Goal: Task Accomplishment & Management: Manage account settings

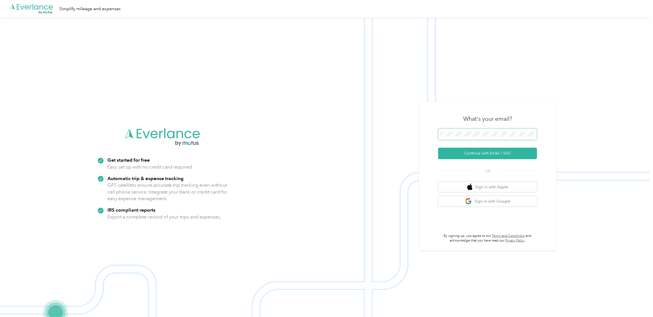
click at [453, 129] on span at bounding box center [487, 135] width 99 height 12
click at [411, 96] on img at bounding box center [325, 176] width 650 height 317
click at [444, 129] on span at bounding box center [487, 135] width 99 height 12
click at [449, 131] on span at bounding box center [487, 135] width 99 height 12
click at [477, 154] on button "Continue with Email / SSO" at bounding box center [487, 154] width 99 height 12
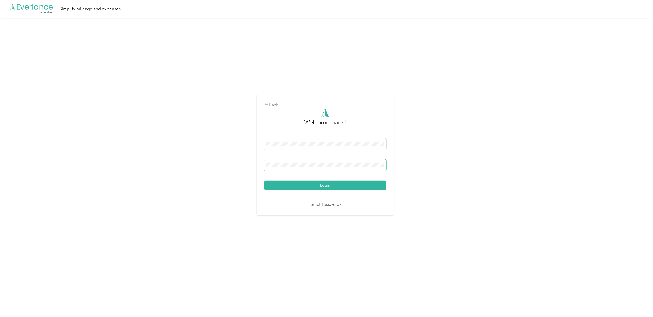
click at [264, 181] on button "Login" at bounding box center [325, 186] width 122 height 10
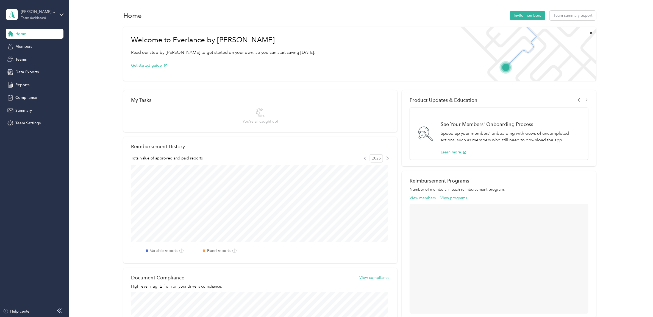
click at [36, 18] on div "Team dashboard" at bounding box center [33, 17] width 25 height 3
click at [31, 57] on div "Personal dashboard" at bounding box center [28, 57] width 35 height 6
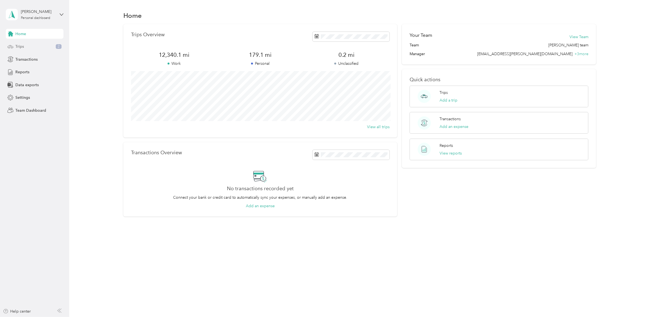
click at [17, 46] on span "Trips" at bounding box center [19, 47] width 9 height 6
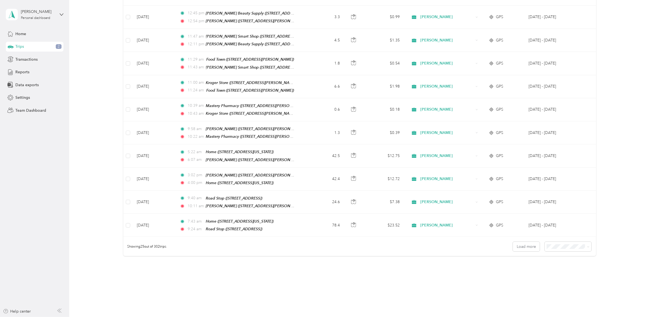
scroll to position [437, 0]
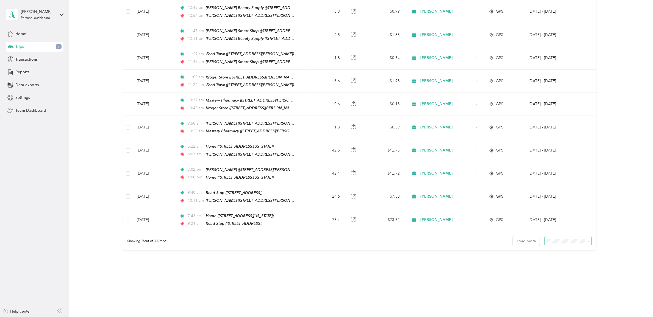
click at [587, 236] on span at bounding box center [568, 241] width 47 height 10
click at [587, 240] on icon at bounding box center [588, 241] width 2 height 2
click at [571, 260] on div "100 per load" at bounding box center [565, 261] width 39 height 6
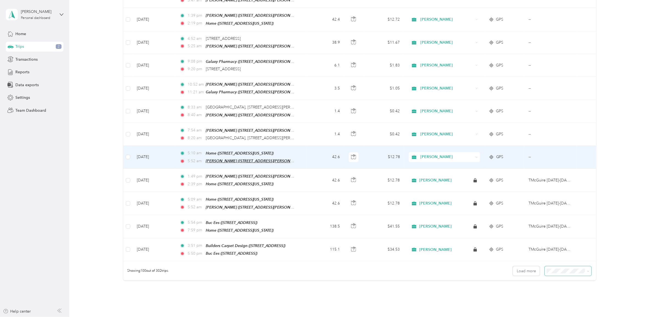
scroll to position [2136, 0]
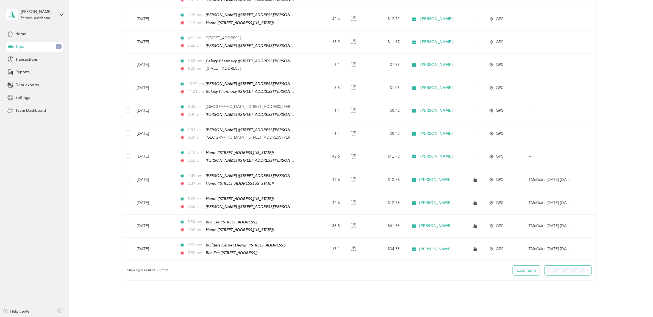
click at [521, 266] on button "Load more" at bounding box center [526, 271] width 27 height 10
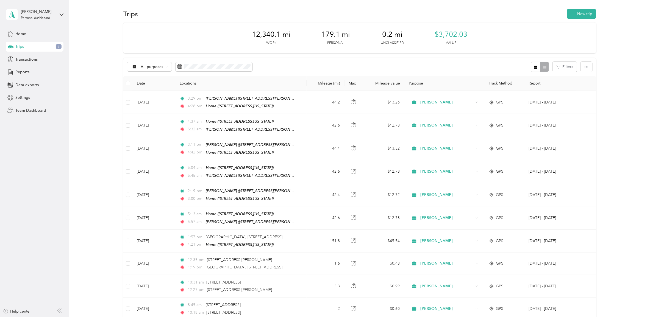
scroll to position [0, 0]
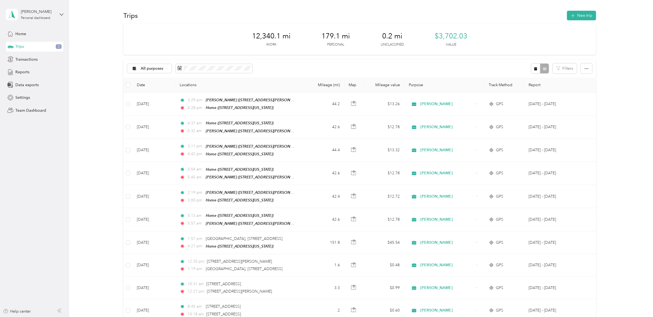
click at [59, 44] on span "2" at bounding box center [59, 46] width 6 height 5
click at [224, 69] on icon "button" at bounding box center [223, 69] width 3 height 4
click at [262, 92] on button "Yes" at bounding box center [264, 91] width 11 height 9
click at [563, 70] on button "Filters" at bounding box center [565, 68] width 24 height 10
click at [396, 66] on div "All purposes Filters" at bounding box center [359, 69] width 473 height 18
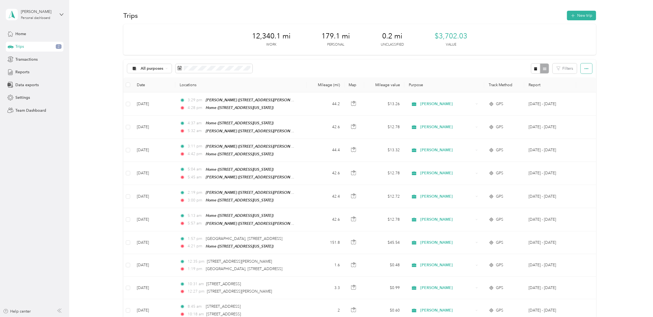
click at [585, 70] on icon "button" at bounding box center [586, 69] width 4 height 4
click at [288, 69] on div "All purposes Filters" at bounding box center [359, 69] width 473 height 18
click at [166, 69] on icon at bounding box center [166, 68] width 2 height 2
click at [152, 87] on span "Unclassified" at bounding box center [157, 87] width 32 height 6
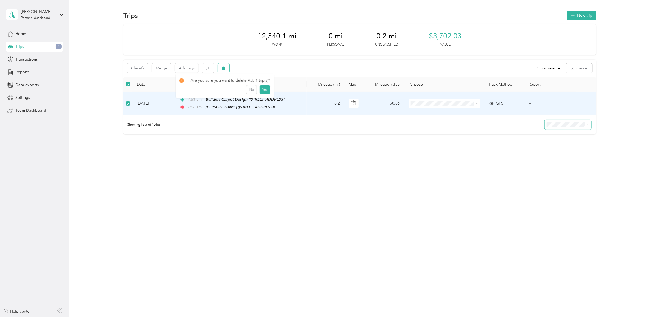
click at [220, 65] on button "button" at bounding box center [224, 68] width 12 height 10
click at [265, 91] on button "Yes" at bounding box center [264, 91] width 11 height 9
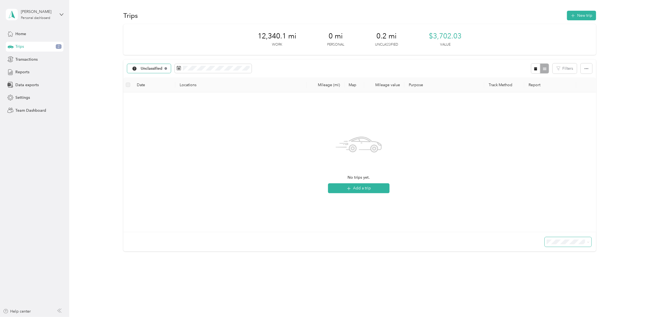
click at [166, 69] on icon at bounding box center [166, 68] width 2 height 2
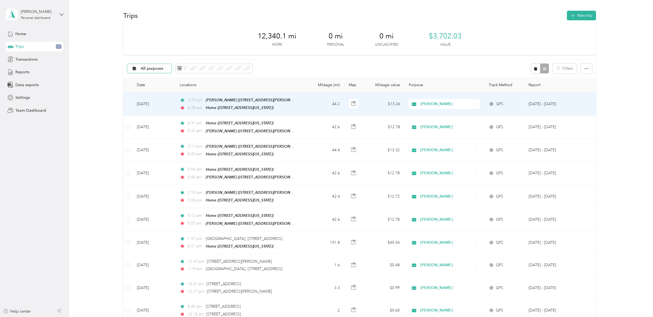
click at [167, 69] on icon at bounding box center [166, 68] width 2 height 2
click at [155, 86] on span "Unclassified" at bounding box center [157, 85] width 32 height 6
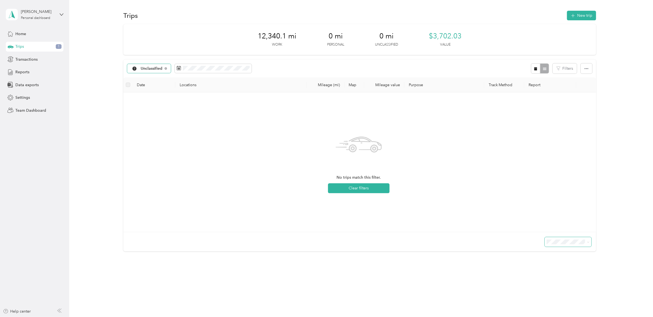
click at [154, 68] on span "Unclassified" at bounding box center [152, 69] width 22 height 4
click at [154, 77] on span "All purposes" at bounding box center [157, 79] width 32 height 6
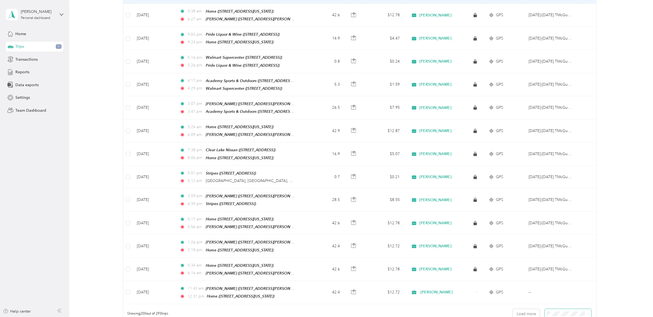
scroll to position [4400, 0]
click at [587, 312] on icon at bounding box center [588, 313] width 2 height 2
click at [40, 48] on div "Trips 1" at bounding box center [35, 47] width 58 height 10
click at [28, 70] on span "Reports" at bounding box center [22, 72] width 14 height 6
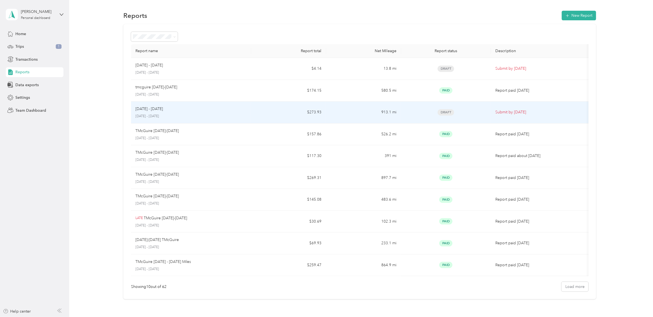
click at [146, 113] on div "[DATE] - [DATE] [DATE] - [DATE]" at bounding box center [190, 112] width 111 height 13
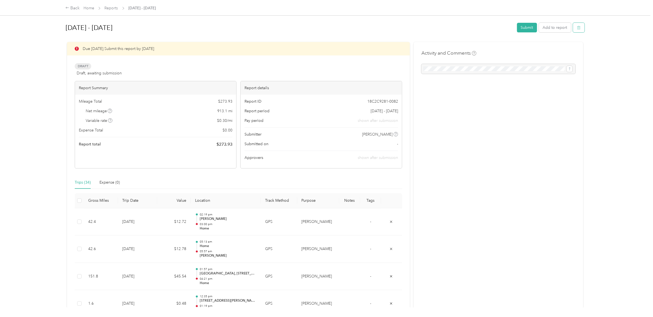
click at [577, 29] on icon "button" at bounding box center [579, 28] width 4 height 4
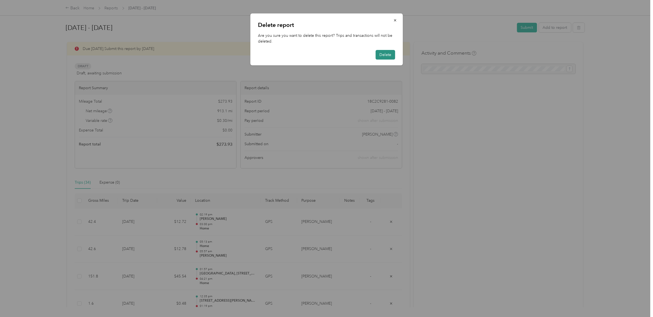
click at [389, 52] on button "Delete" at bounding box center [385, 55] width 20 height 10
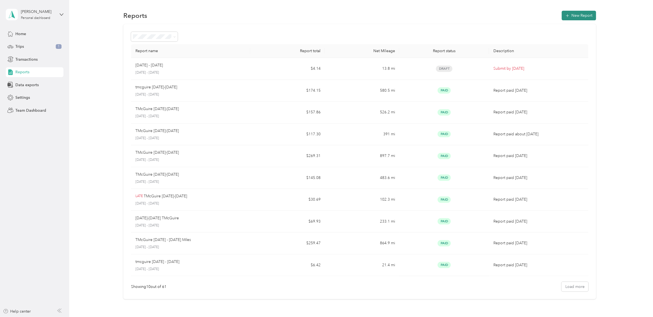
click at [573, 17] on button "New Report" at bounding box center [579, 16] width 34 height 10
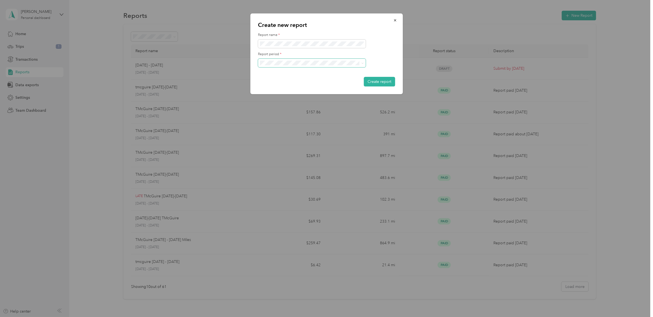
click at [363, 62] on icon at bounding box center [362, 63] width 2 height 2
click at [362, 63] on icon at bounding box center [362, 63] width 2 height 1
click at [278, 80] on span "[DATE] - [DATE]" at bounding box center [275, 81] width 27 height 5
click at [282, 47] on span at bounding box center [312, 44] width 108 height 9
click at [380, 83] on button "Create report" at bounding box center [379, 82] width 31 height 10
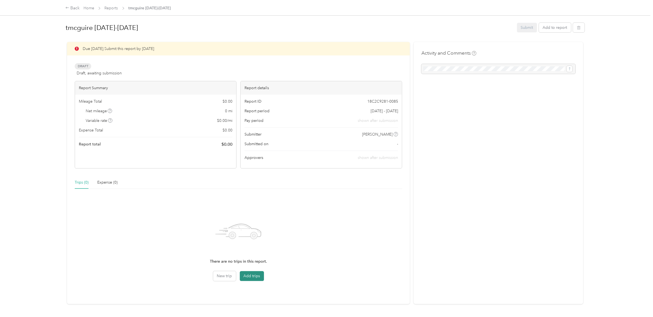
click at [248, 275] on button "Add trips" at bounding box center [252, 276] width 24 height 10
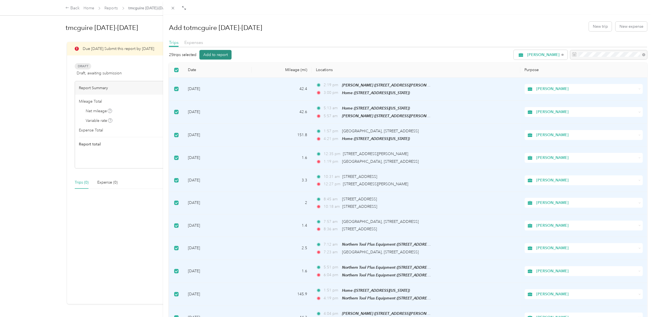
click at [215, 54] on button "Add to report" at bounding box center [215, 55] width 32 height 10
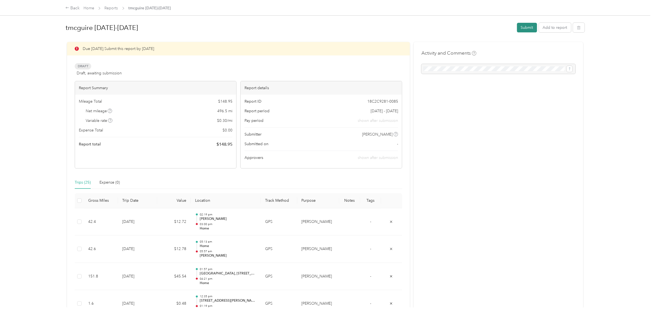
click at [521, 28] on button "Submit" at bounding box center [527, 28] width 20 height 10
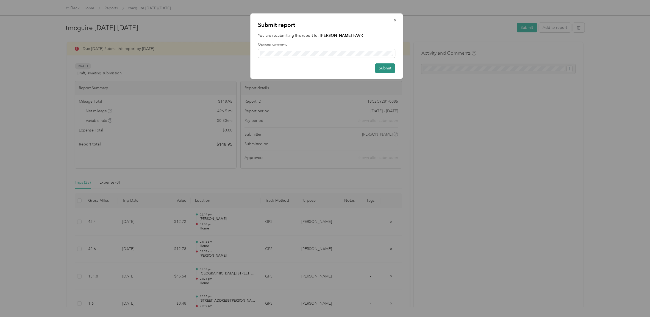
click at [389, 68] on button "Submit" at bounding box center [385, 68] width 20 height 10
